Goal: Use online tool/utility: Utilize a website feature to perform a specific function

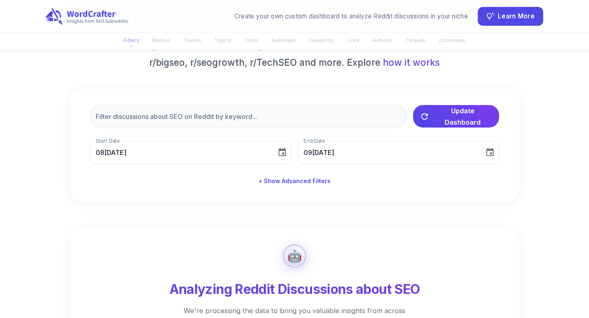
scroll to position [121, 0]
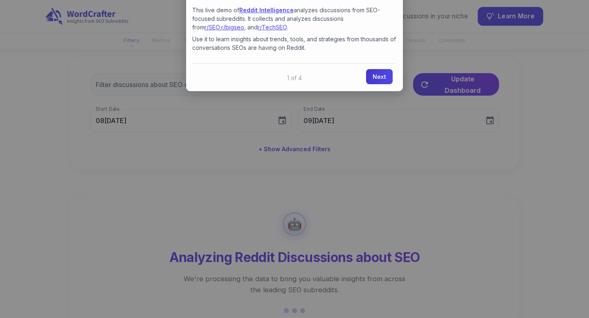
click at [372, 81] on link "Next" at bounding box center [379, 76] width 27 height 15
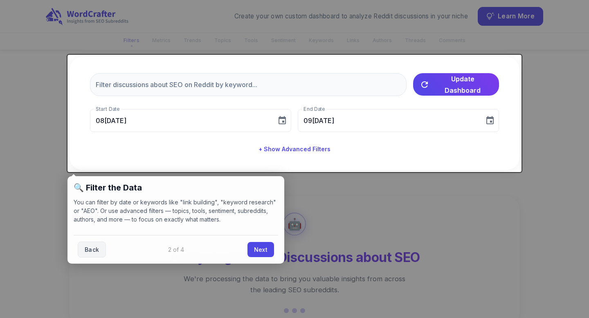
click at [260, 257] on div "Back Next" at bounding box center [176, 249] width 204 height 29
click at [260, 249] on link "Next" at bounding box center [260, 248] width 27 height 15
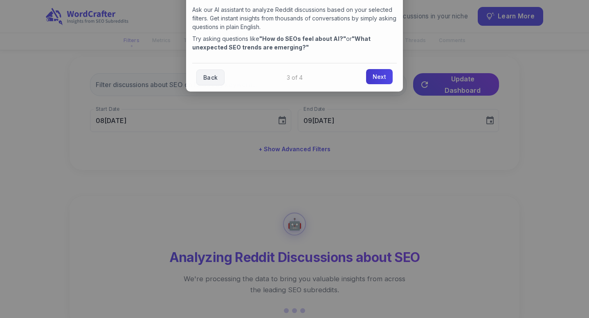
click at [379, 76] on link "Next" at bounding box center [379, 76] width 27 height 15
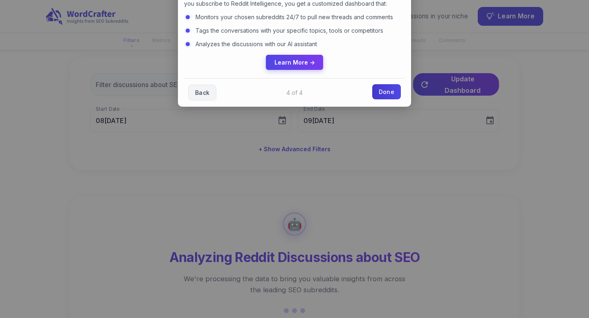
click at [383, 91] on link "Done" at bounding box center [386, 91] width 29 height 15
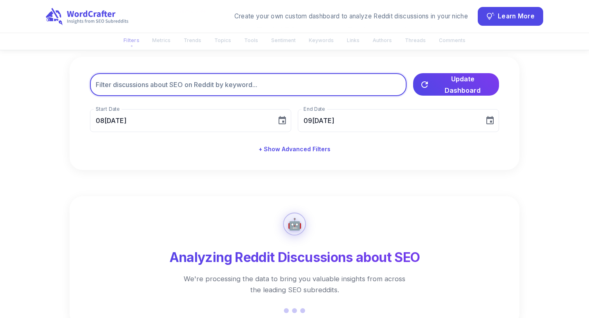
click at [247, 86] on input "text" at bounding box center [248, 84] width 316 height 23
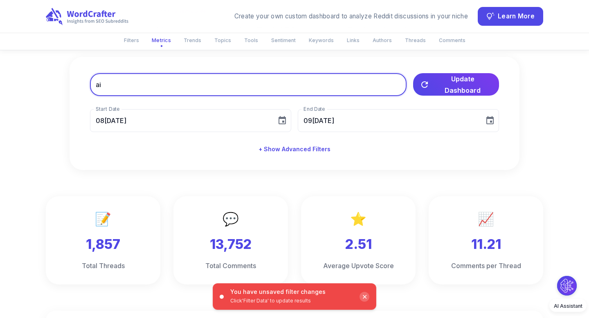
type input "a"
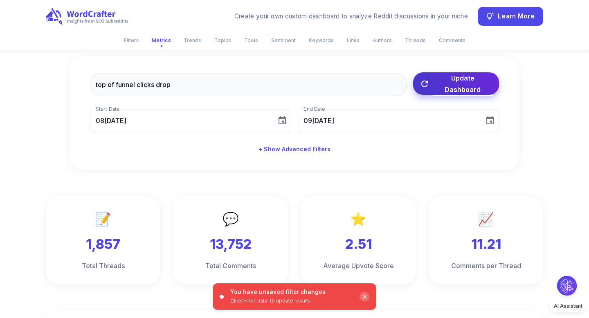
click at [455, 83] on span "Update Dashboard" at bounding box center [463, 83] width 60 height 23
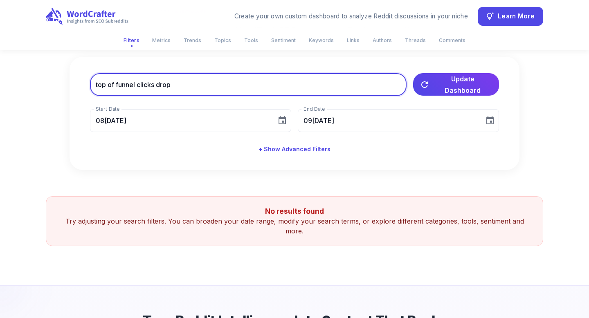
drag, startPoint x: 175, startPoint y: 85, endPoint x: 54, endPoint y: 75, distance: 121.1
click at [54, 75] on div "Discover Insights from SEO Subreddits A free tool by WordCrafter that analyzes …" at bounding box center [294, 68] width 497 height 204
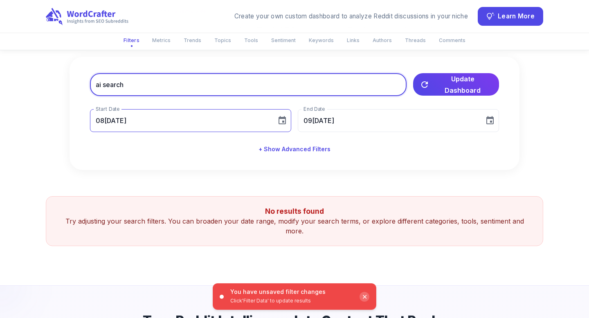
type input "ai search"
click at [286, 120] on icon "Choose date, selected date is Aug 10, 2025" at bounding box center [282, 121] width 10 height 10
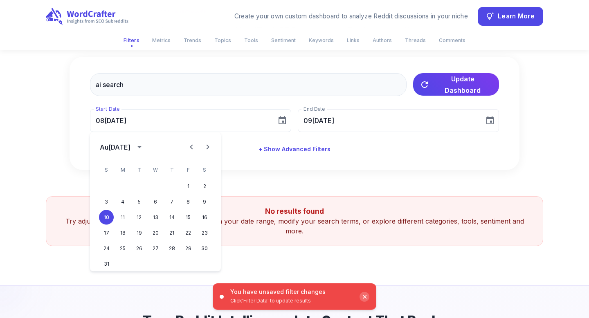
click at [193, 146] on icon "Previous month" at bounding box center [191, 147] width 10 height 10
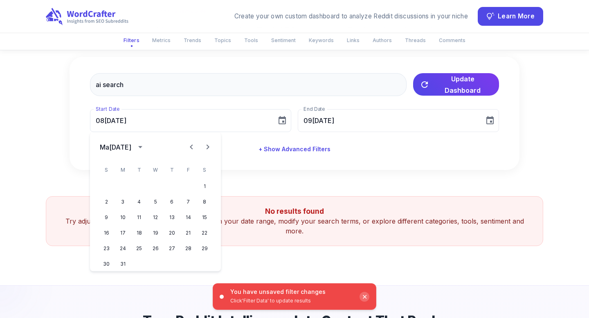
click at [193, 146] on icon "Previous month" at bounding box center [191, 147] width 10 height 10
click at [155, 184] on button "1" at bounding box center [155, 186] width 15 height 15
type input "01[DATE]"
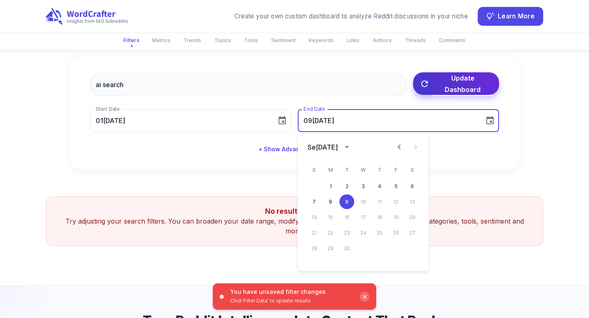
click at [446, 85] on span "Update Dashboard" at bounding box center [463, 83] width 60 height 23
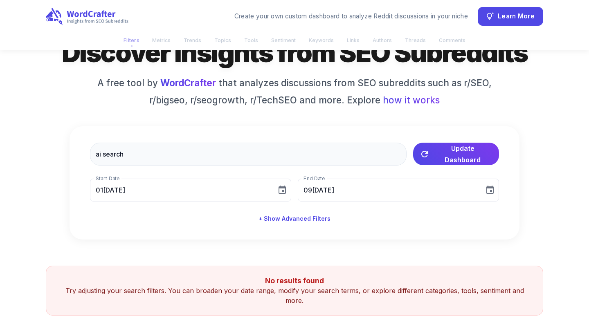
scroll to position [0, 0]
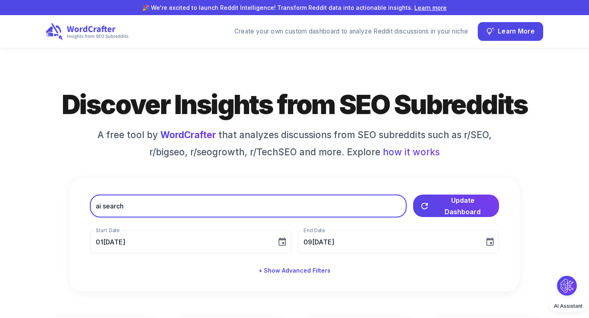
click at [155, 202] on input "ai search" at bounding box center [248, 206] width 316 height 23
drag, startPoint x: 155, startPoint y: 202, endPoint x: 66, endPoint y: 201, distance: 89.1
click at [66, 201] on div "Discover Insights from SEO Subreddits A free tool by WordCrafter that analyzes …" at bounding box center [294, 189] width 497 height 204
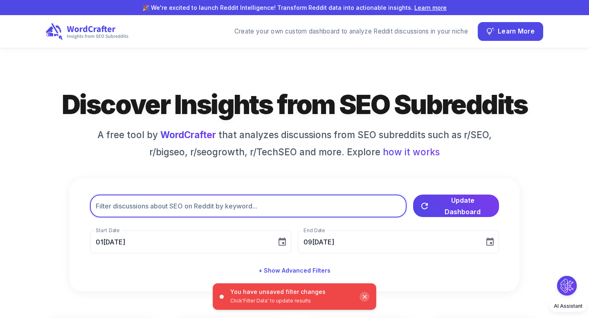
click at [150, 211] on input "text" at bounding box center [248, 206] width 316 height 23
click at [74, 205] on div "explian llms to board ​ Update Dashboard You have unsaved filter changes Click …" at bounding box center [295, 234] width 450 height 113
click at [121, 202] on input "explian llms to board" at bounding box center [248, 206] width 316 height 23
click at [117, 205] on input "explian llms to board" at bounding box center [248, 206] width 316 height 23
drag, startPoint x: 119, startPoint y: 207, endPoint x: 87, endPoint y: 206, distance: 31.5
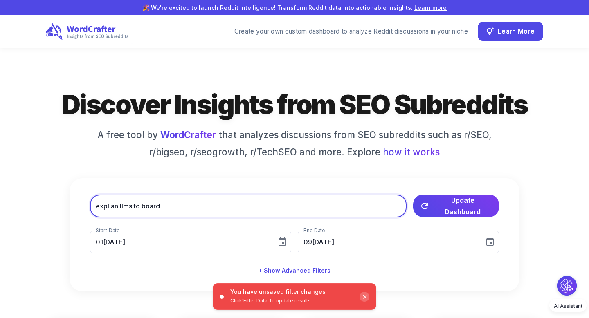
click at [87, 206] on div "explian llms to board ​ Update Dashboard You have unsaved filter changes Click …" at bounding box center [295, 234] width 450 height 113
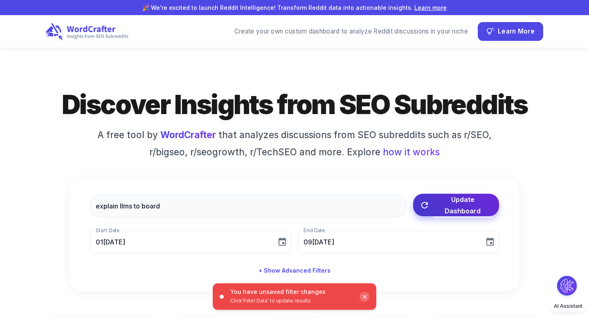
click at [432, 207] on button "Update Dashboard" at bounding box center [456, 205] width 86 height 22
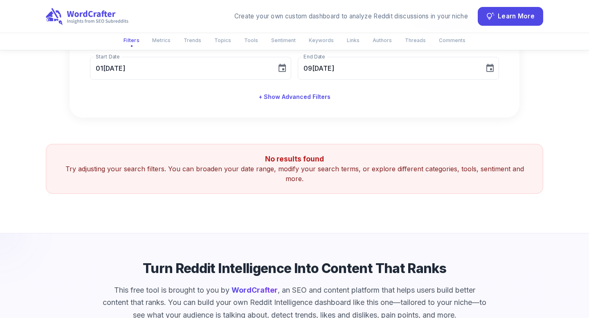
scroll to position [126, 0]
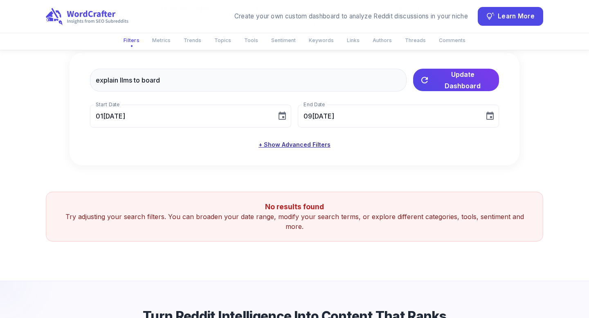
click at [307, 143] on button "+ Show Advanced Filters" at bounding box center [294, 144] width 78 height 15
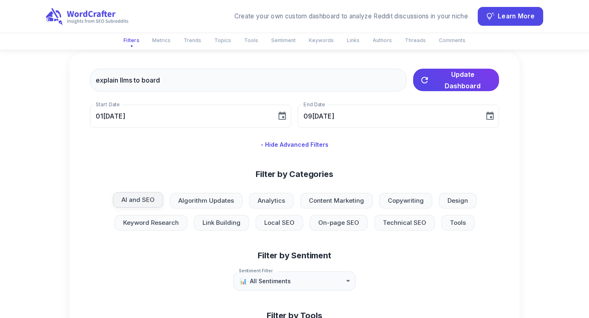
click at [151, 199] on span "AI and SEO" at bounding box center [138, 199] width 43 height 9
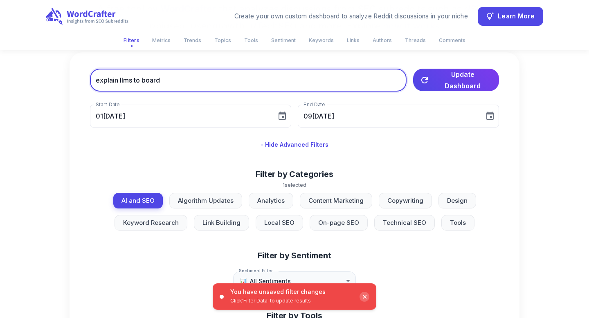
drag, startPoint x: 160, startPoint y: 81, endPoint x: 78, endPoint y: 80, distance: 81.8
type input "chatgpt traffic"
drag, startPoint x: 78, startPoint y: 80, endPoint x: 159, endPoint y: 80, distance: 80.1
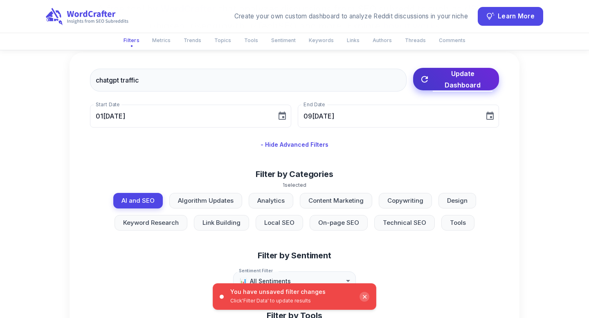
click at [427, 90] on button "Update Dashboard" at bounding box center [456, 79] width 86 height 22
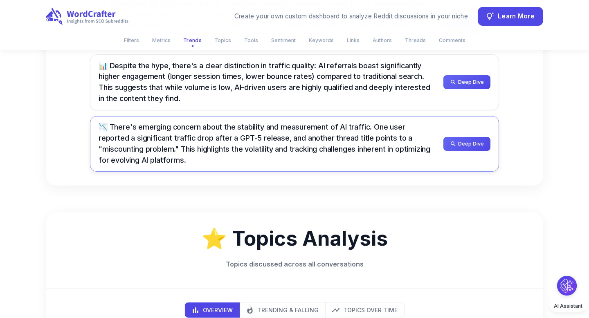
scroll to position [656, 0]
click at [466, 145] on span "Deep Dive" at bounding box center [471, 142] width 26 height 9
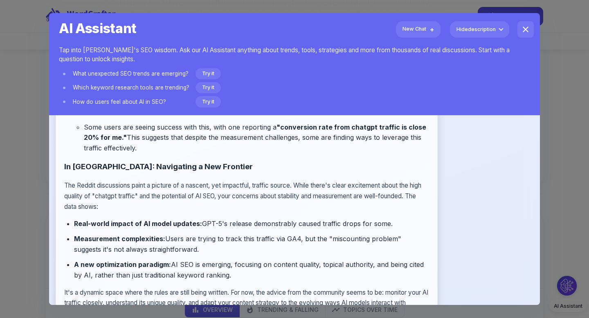
scroll to position [0, 0]
